Goal: Information Seeking & Learning: Learn about a topic

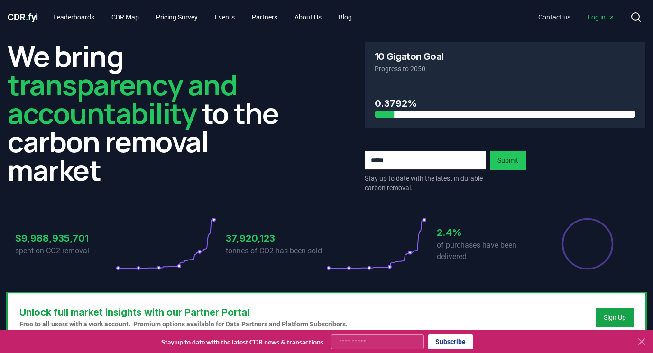
click at [335, 340] on input "Your email" at bounding box center [377, 341] width 93 height 15
type input "**********"
click at [465, 341] on button "Subscribe" at bounding box center [451, 341] width 46 height 15
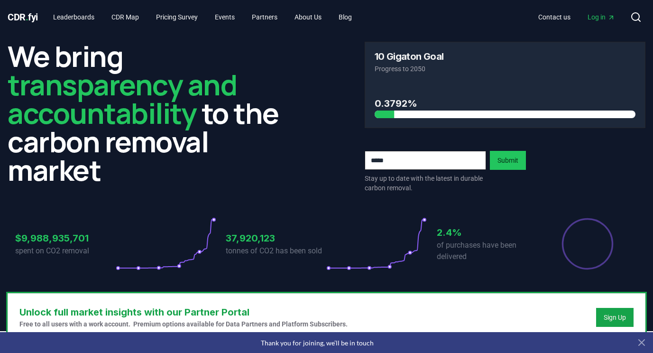
click at [596, 16] on span "Log in" at bounding box center [600, 16] width 27 height 9
click at [85, 18] on link "Leaderboards" at bounding box center [74, 17] width 56 height 17
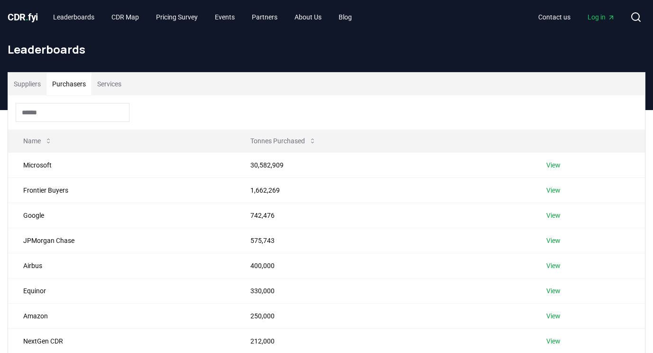
click at [76, 87] on button "Purchasers" at bounding box center [68, 84] width 45 height 23
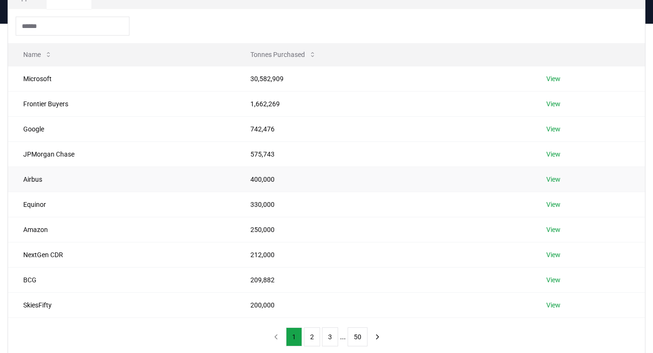
scroll to position [98, 0]
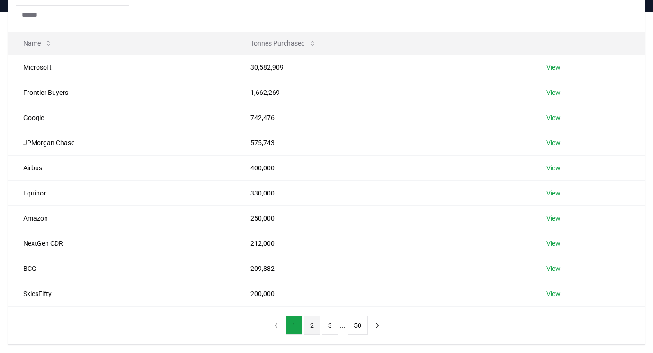
click at [312, 325] on button "2" at bounding box center [312, 325] width 16 height 19
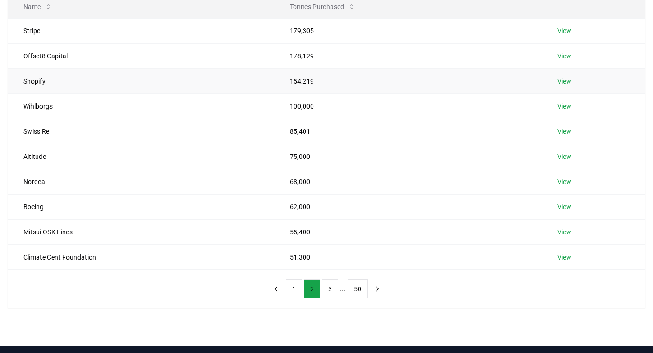
scroll to position [158, 0]
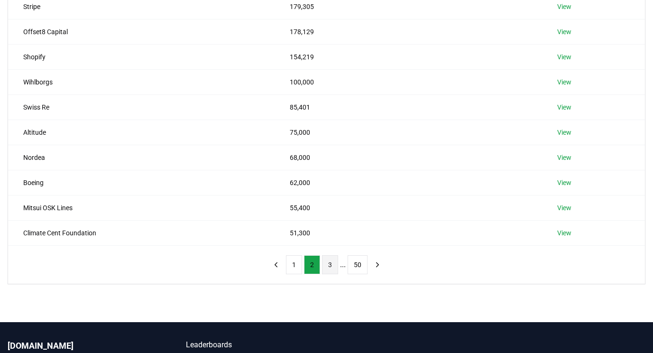
click at [331, 263] on button "3" at bounding box center [330, 264] width 16 height 19
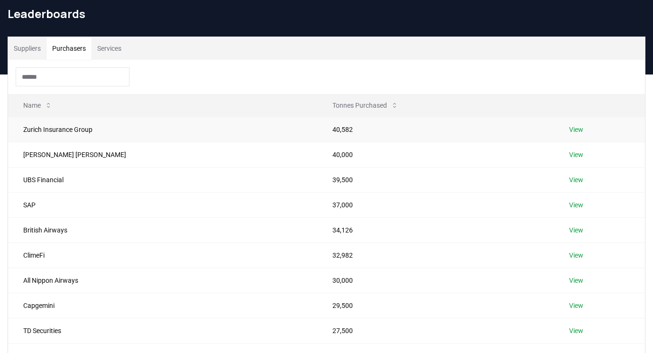
scroll to position [0, 0]
